Goal: Check status: Check status

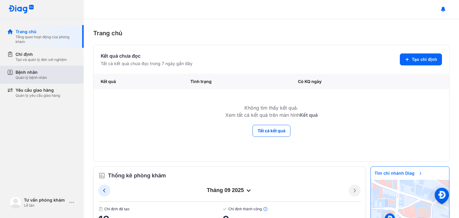
click at [38, 73] on div "Bệnh nhân" at bounding box center [31, 72] width 31 height 6
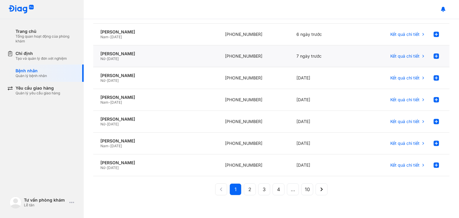
scroll to position [122, 0]
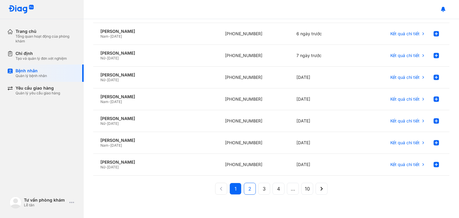
click at [245, 187] on button "2" at bounding box center [250, 189] width 12 height 12
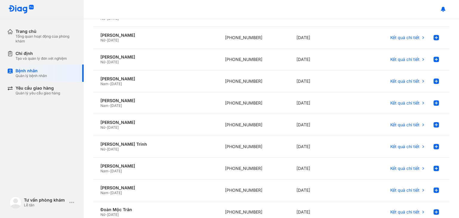
scroll to position [0, 0]
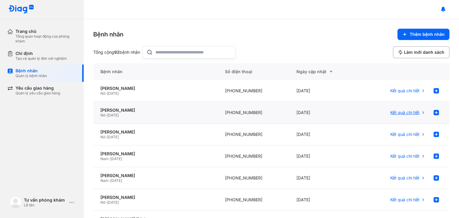
click at [398, 113] on span "Kết quả chi tiết" at bounding box center [404, 112] width 29 height 5
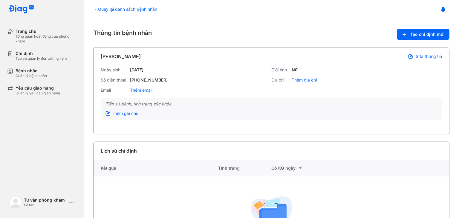
scroll to position [47, 0]
